Goal: Navigation & Orientation: Find specific page/section

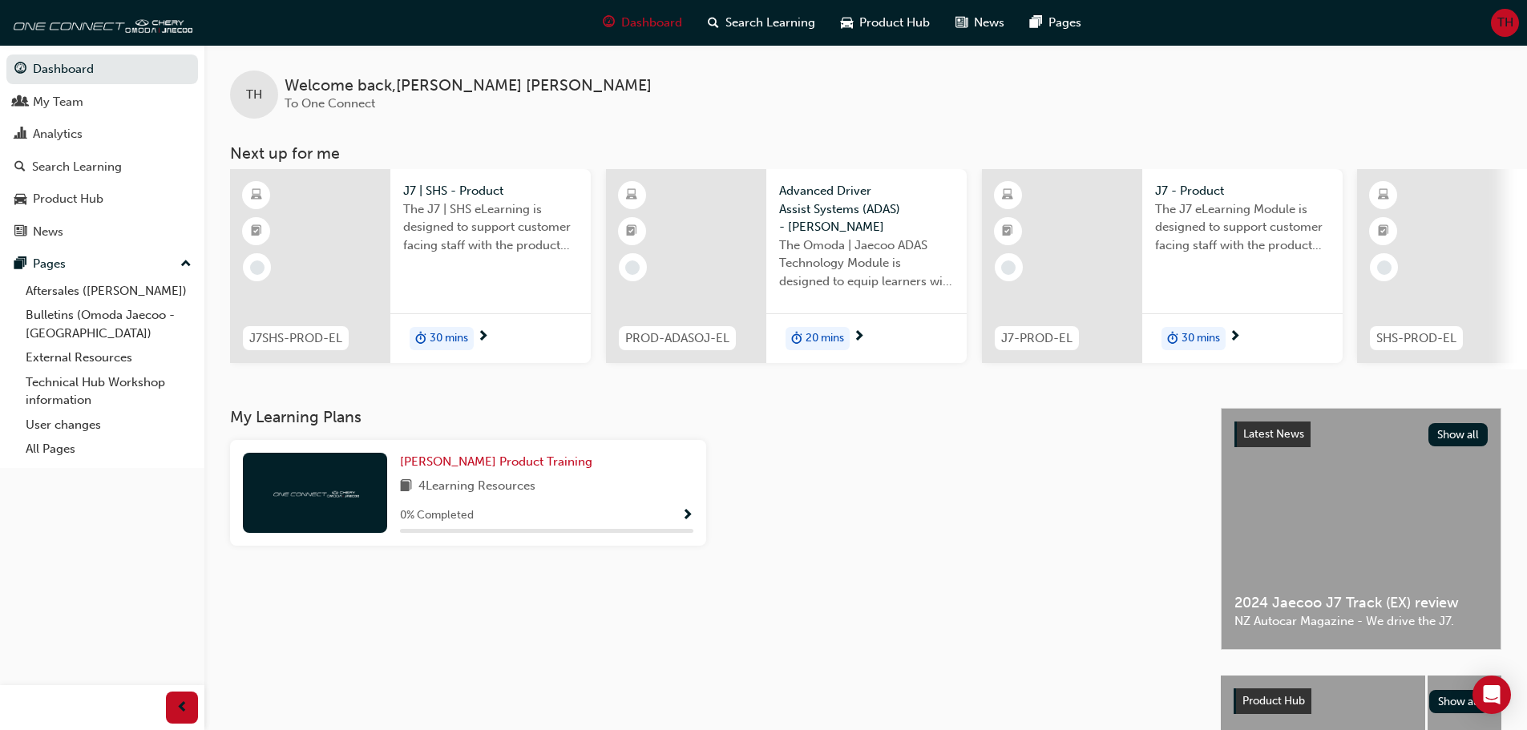
click at [1491, 33] on button "TH" at bounding box center [1505, 23] width 28 height 28
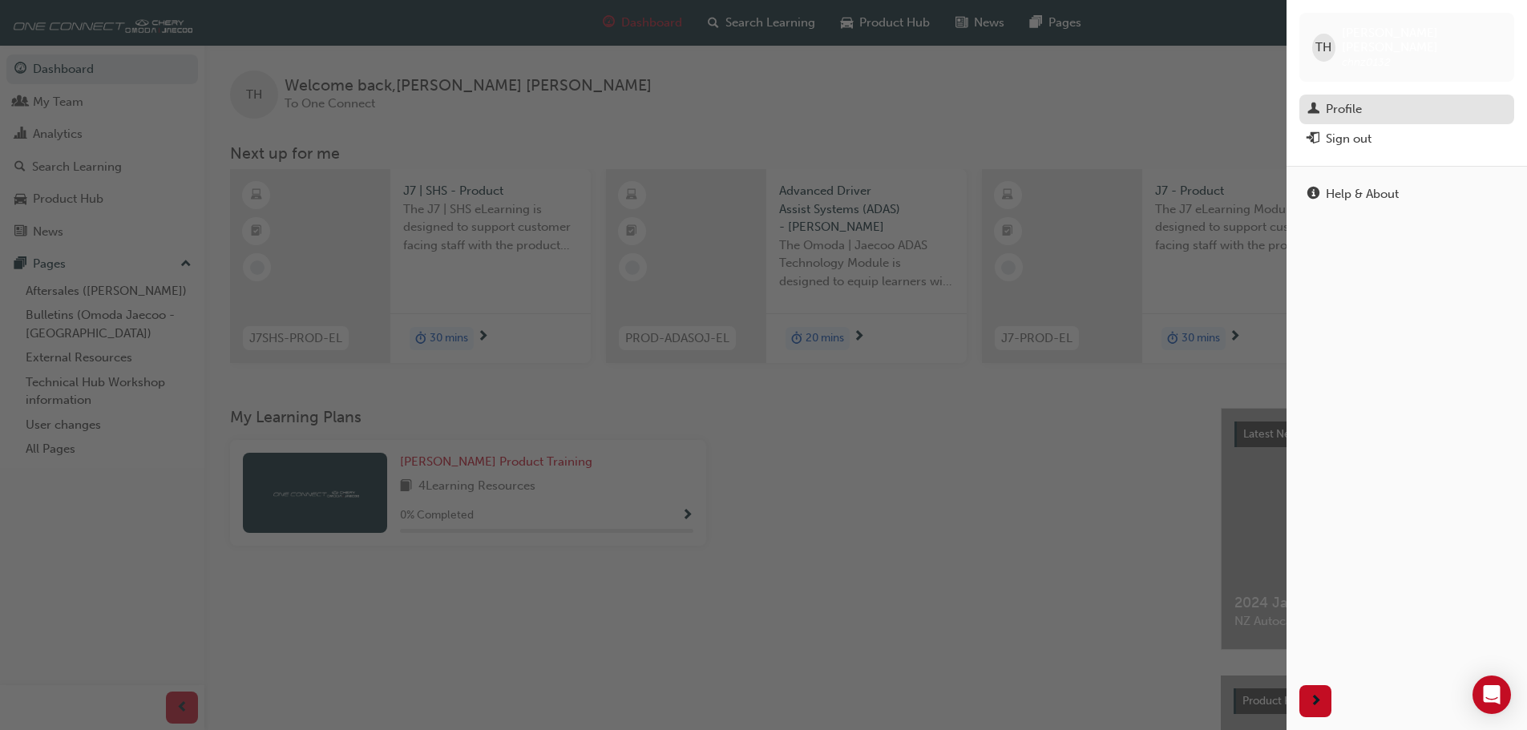
click at [1362, 99] on div "Profile" at bounding box center [1406, 109] width 199 height 20
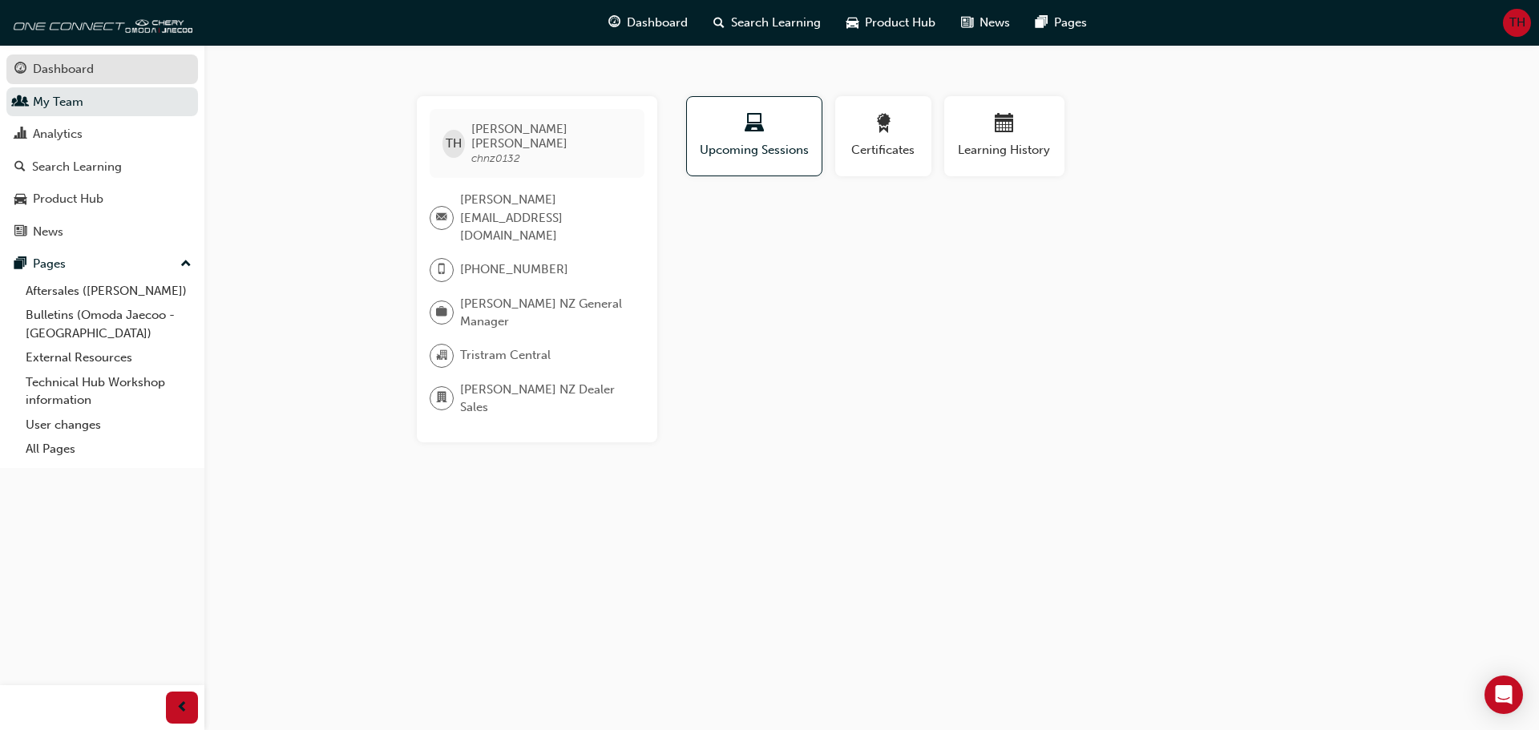
click at [38, 75] on div "Dashboard" at bounding box center [63, 69] width 61 height 18
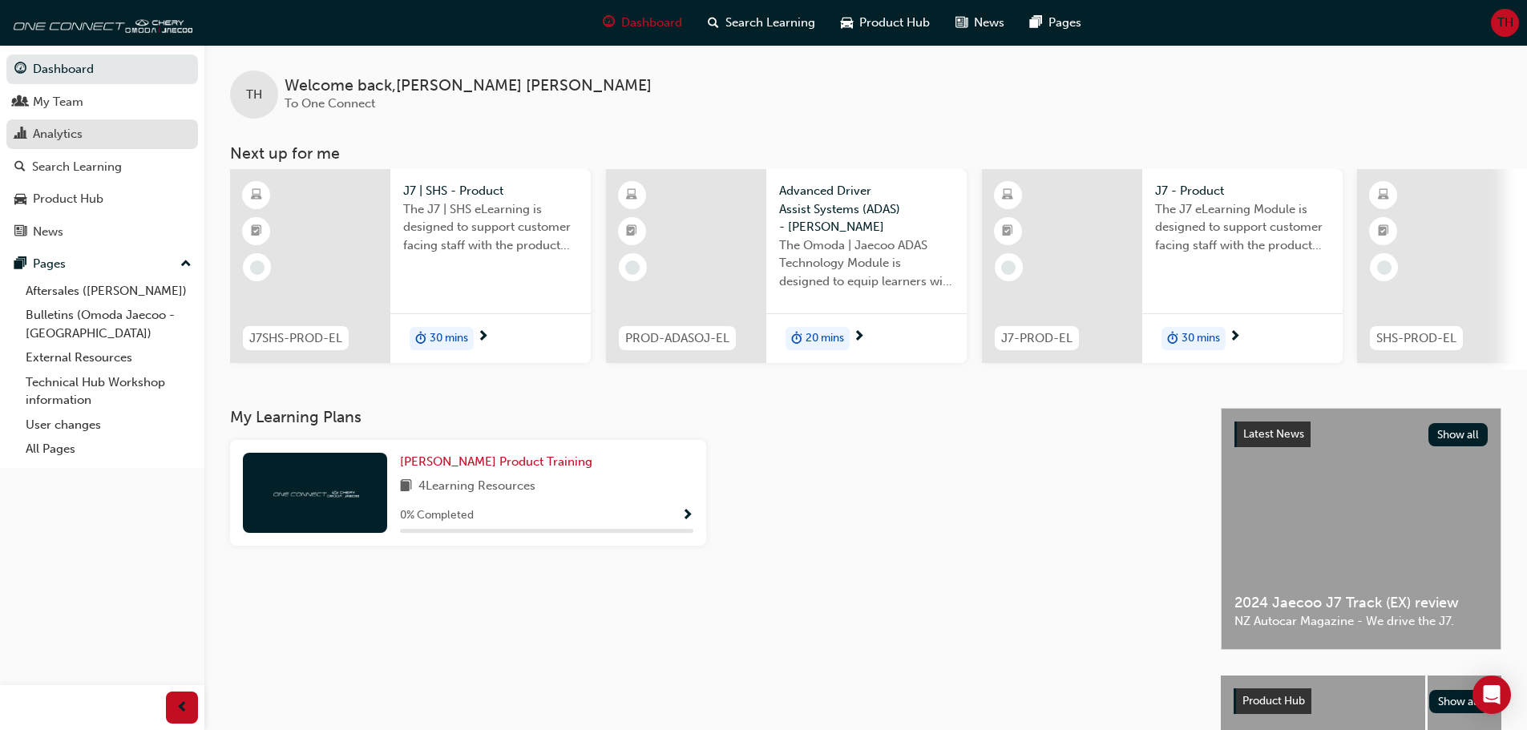
click at [75, 139] on div "Analytics" at bounding box center [58, 134] width 50 height 18
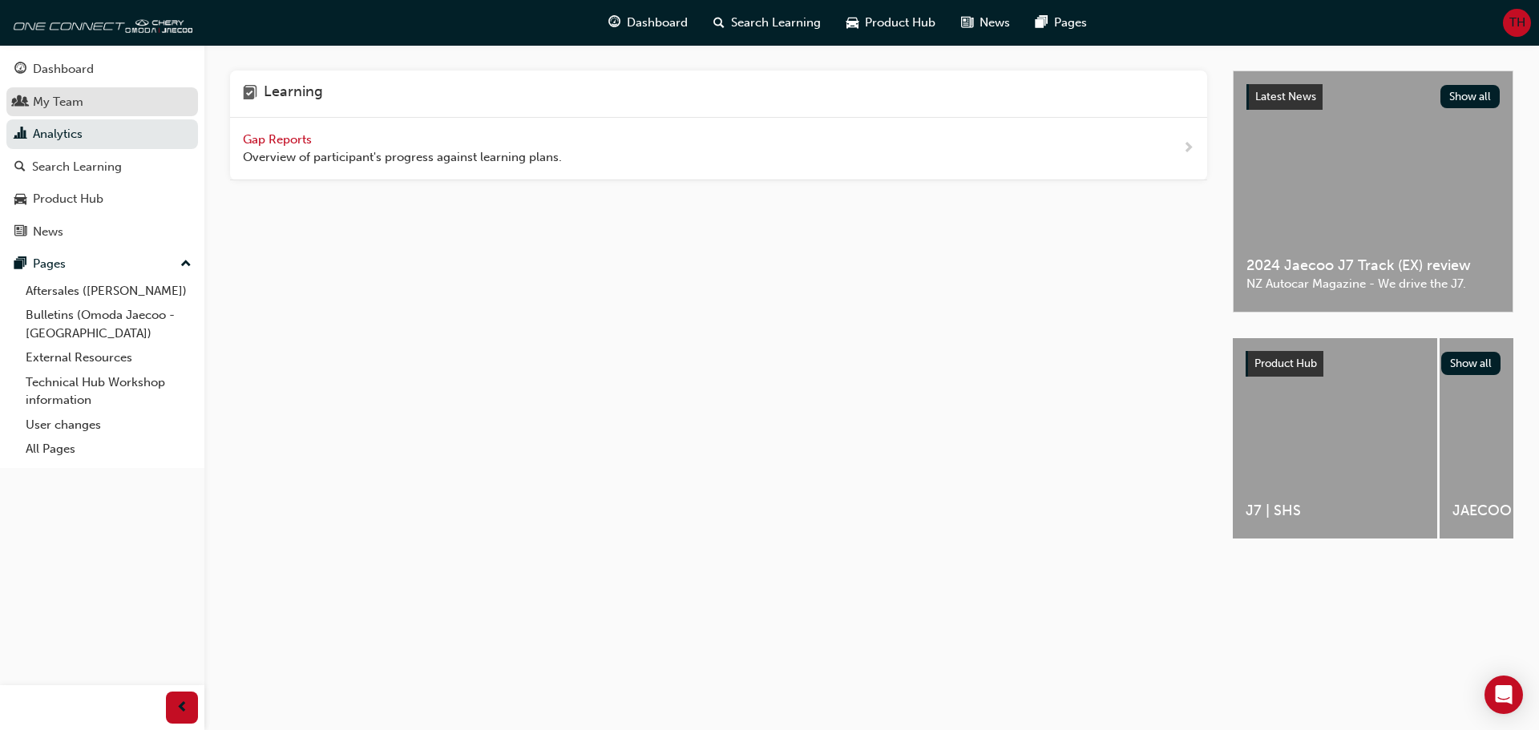
click at [89, 105] on div "My Team" at bounding box center [102, 102] width 176 height 20
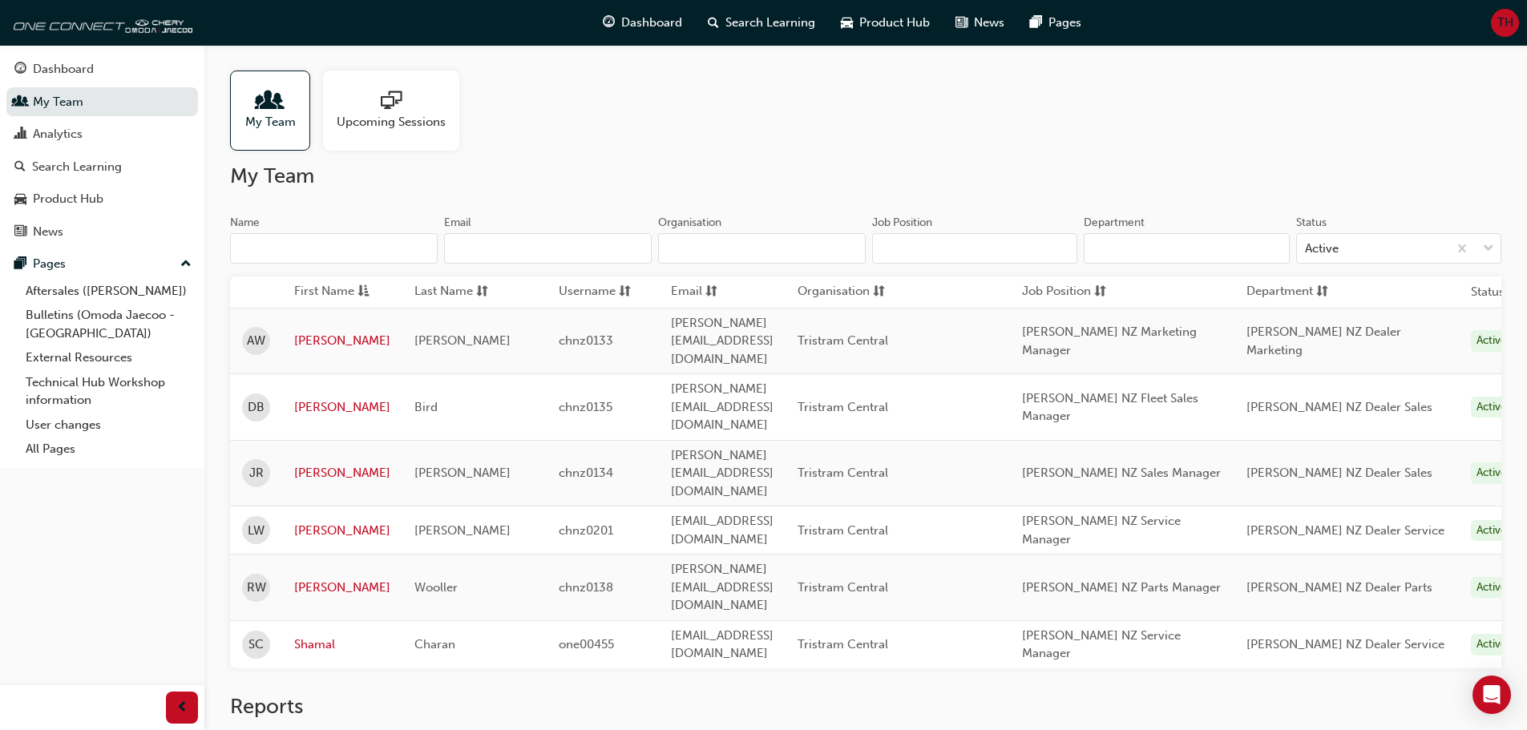
scroll to position [0, 101]
